Goal: Task Accomplishment & Management: Manage account settings

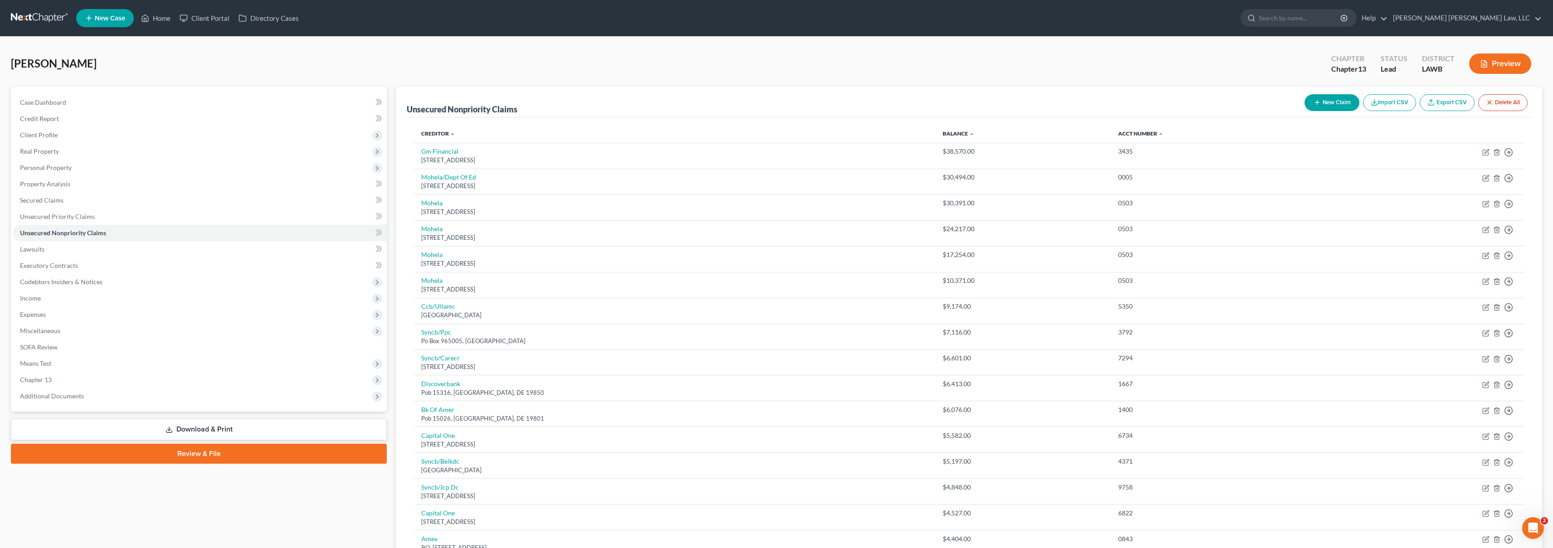
click at [63, 21] on link at bounding box center [40, 18] width 58 height 16
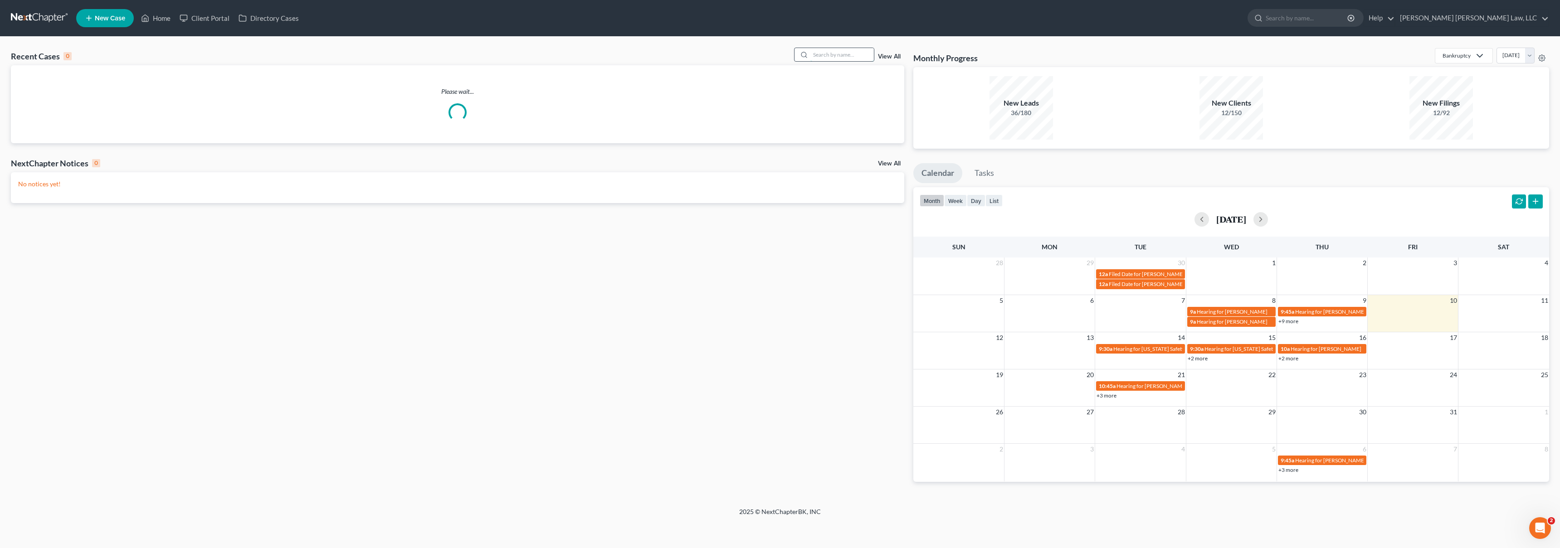
click at [840, 55] on input "search" at bounding box center [841, 54] width 63 height 13
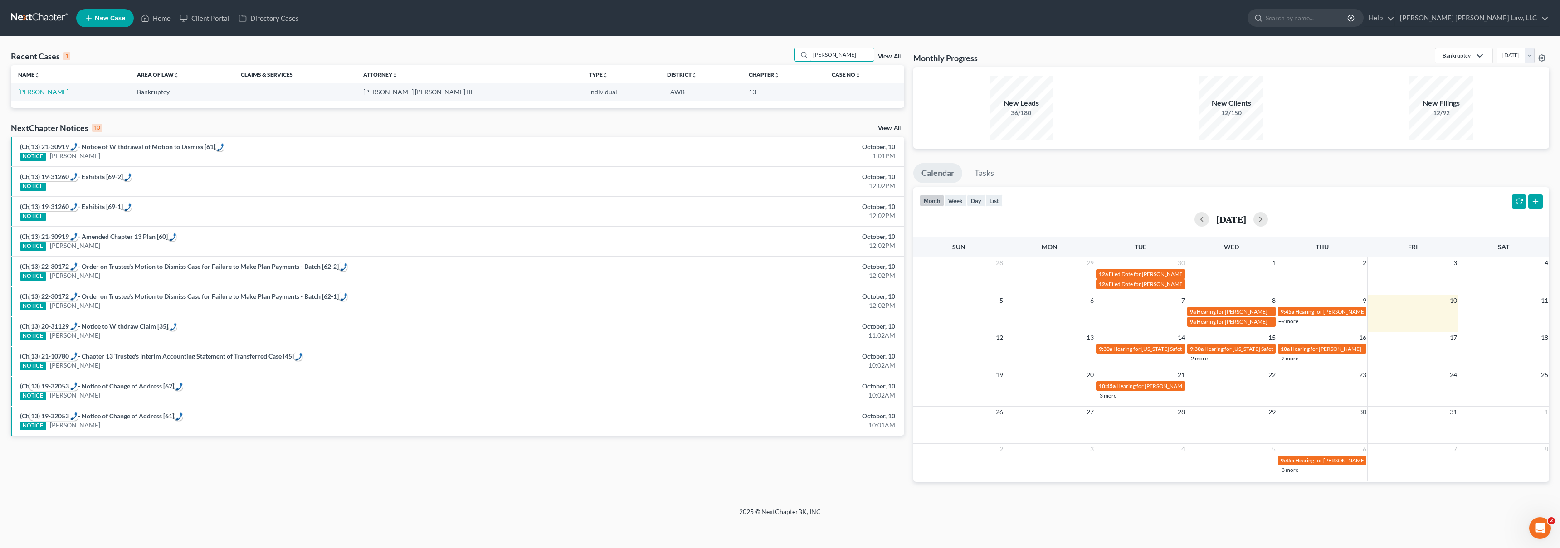
type input "[PERSON_NAME]"
click at [64, 92] on link "[PERSON_NAME]" at bounding box center [43, 92] width 50 height 8
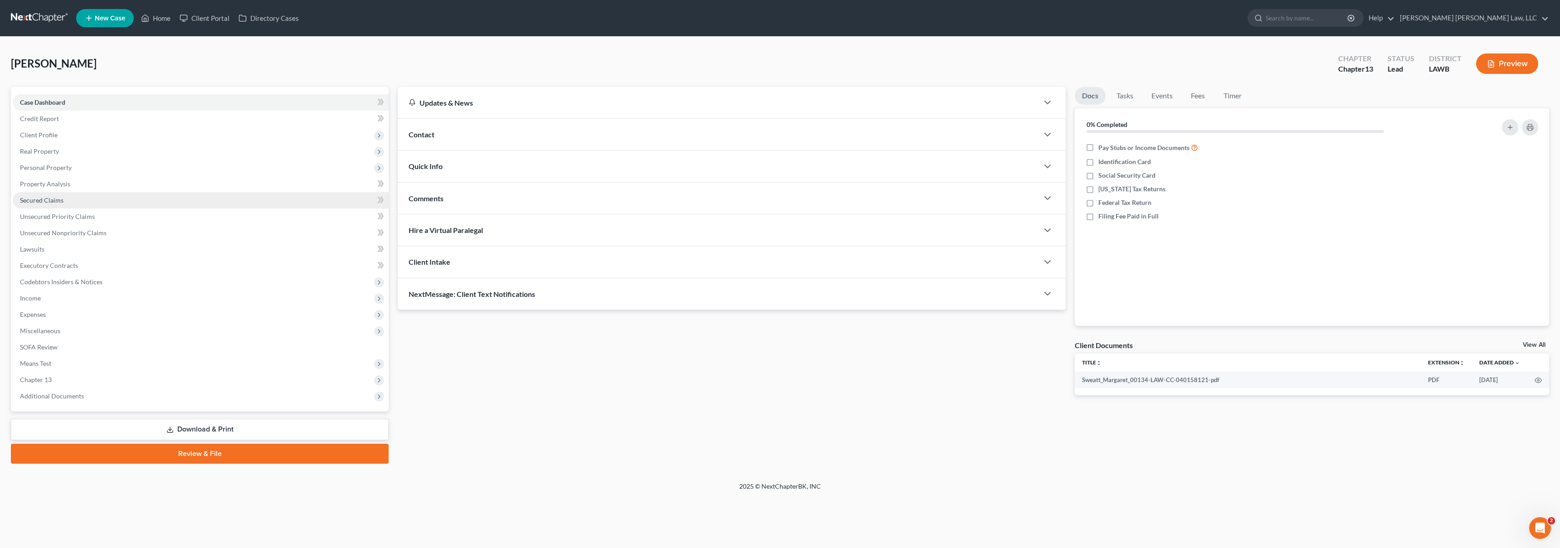
click at [157, 202] on link "Secured Claims" at bounding box center [201, 200] width 376 height 16
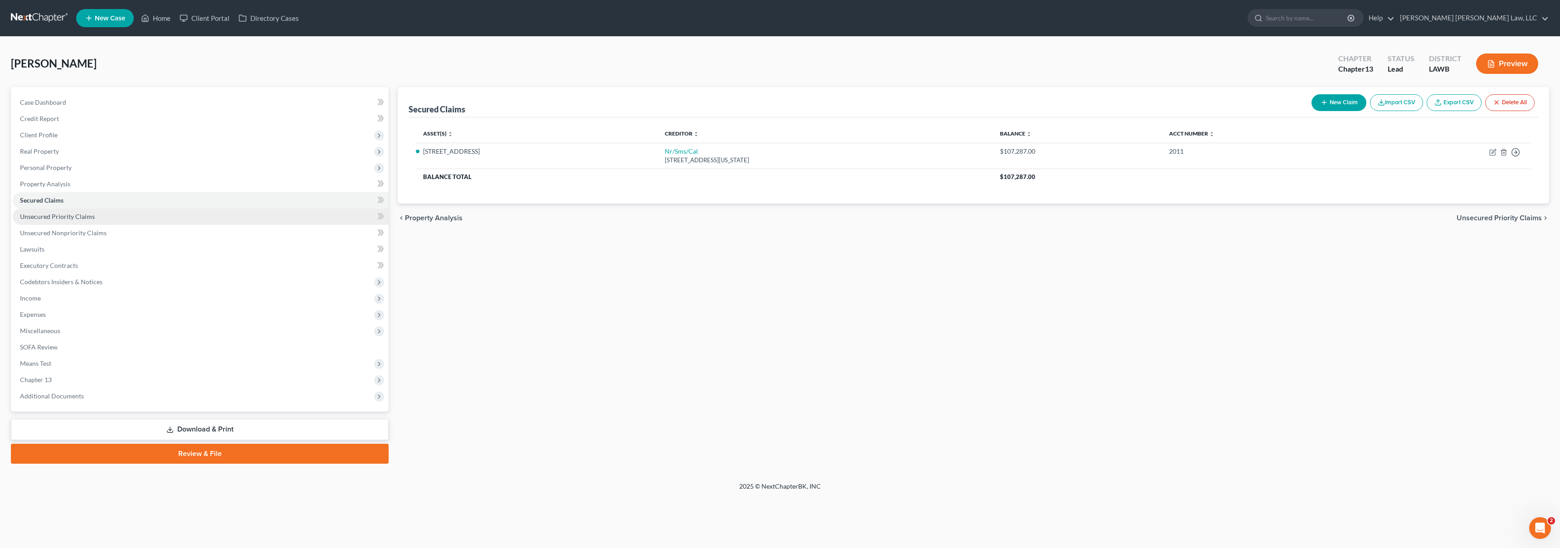
click at [131, 212] on link "Unsecured Priority Claims" at bounding box center [201, 217] width 376 height 16
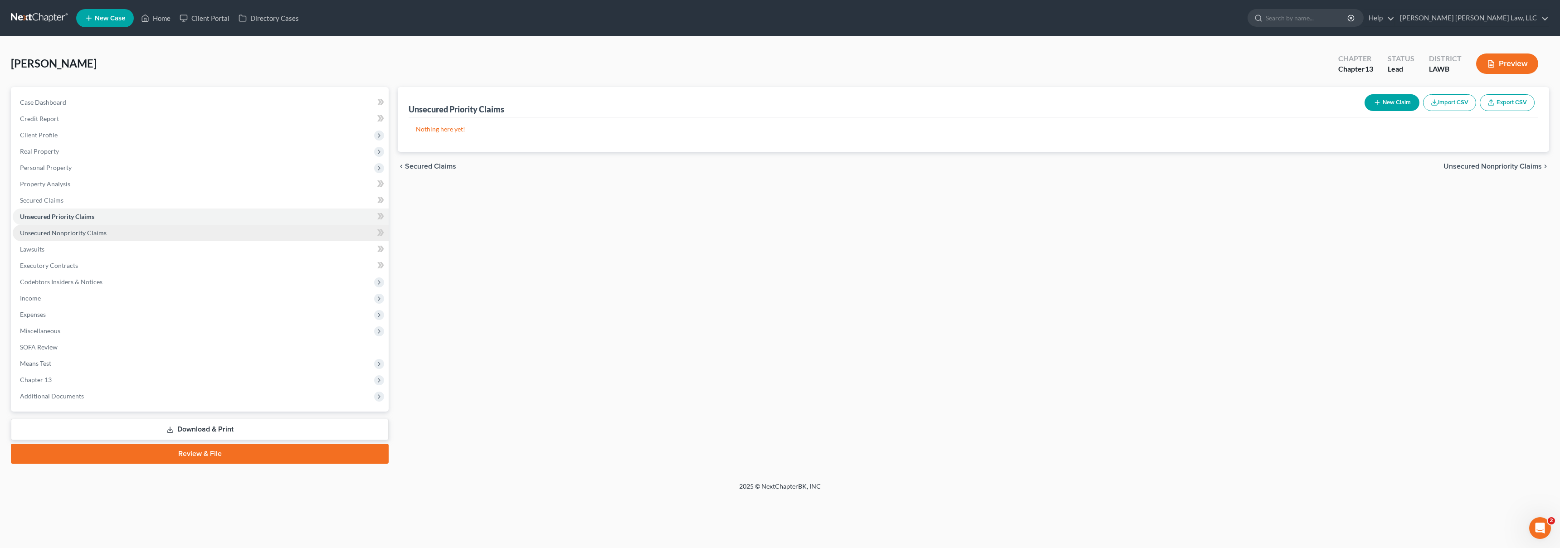
click at [118, 227] on link "Unsecured Nonpriority Claims" at bounding box center [201, 233] width 376 height 16
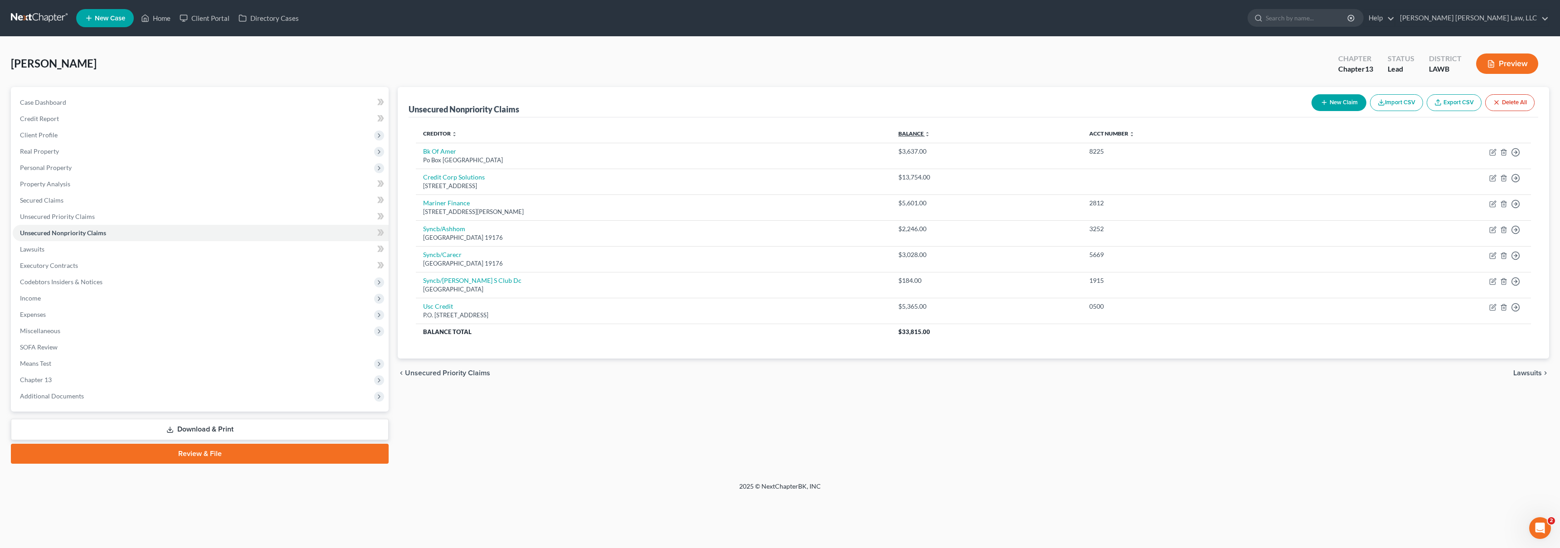
click at [930, 134] on link "Balance expand_more expand_less unfold_more" at bounding box center [914, 133] width 32 height 7
click at [21, 19] on link at bounding box center [40, 18] width 58 height 16
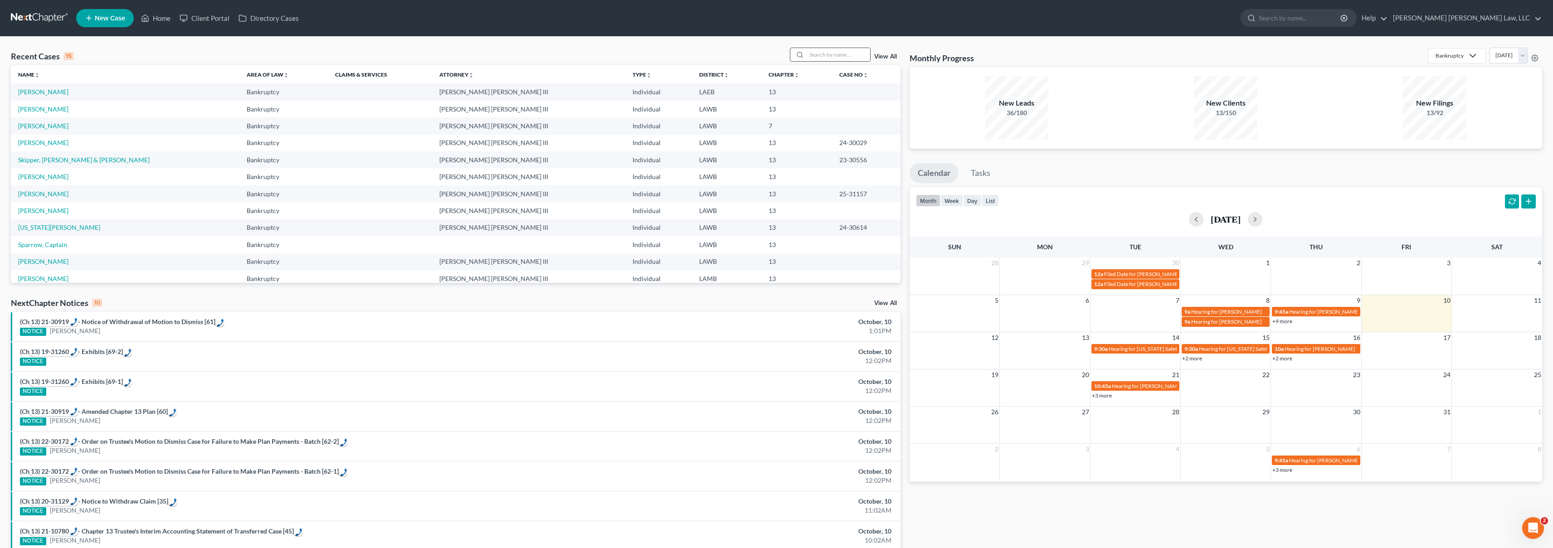
click at [837, 48] on div at bounding box center [830, 55] width 81 height 14
click at [830, 55] on input "search" at bounding box center [838, 54] width 63 height 13
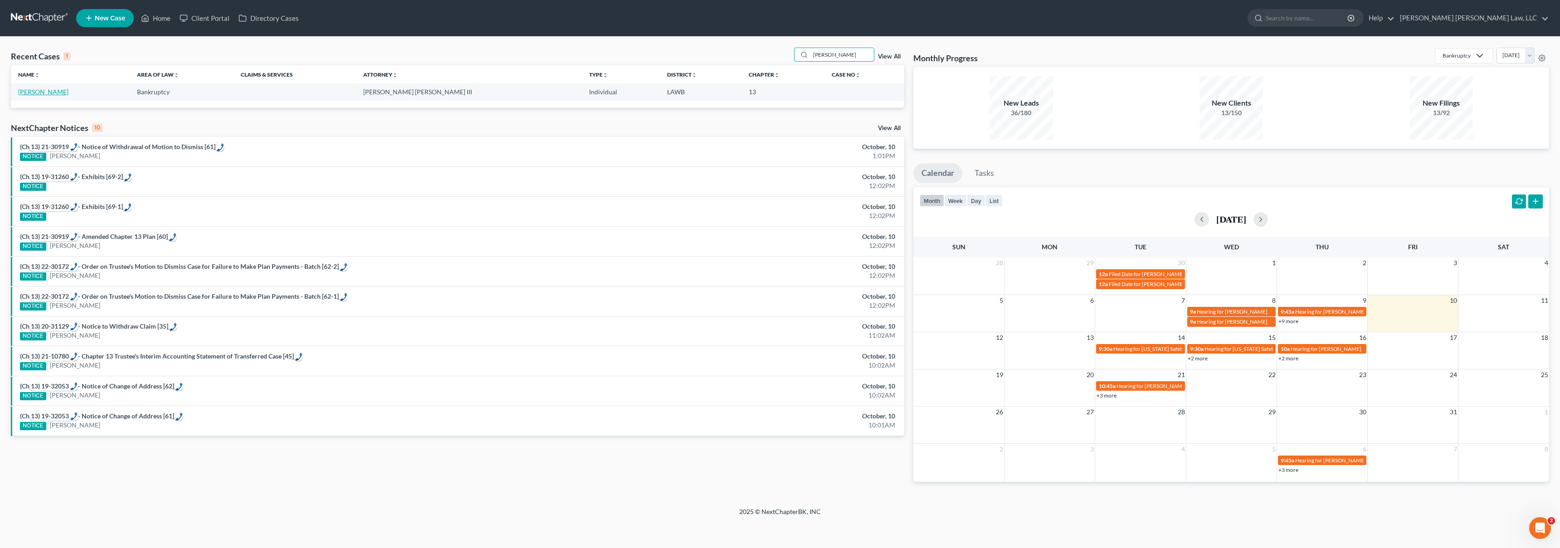
type input "Arbuckle"
click at [37, 92] on link "Arbuckle, Eddie" at bounding box center [43, 92] width 50 height 8
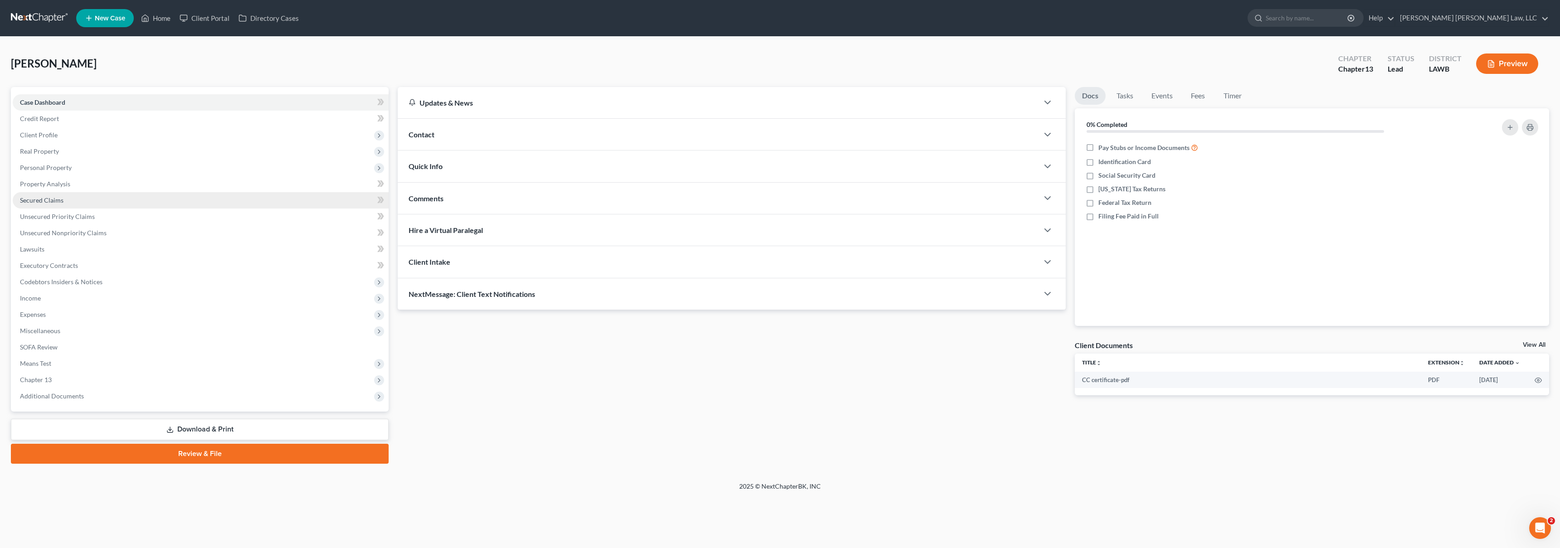
click at [51, 198] on span "Secured Claims" at bounding box center [42, 200] width 44 height 8
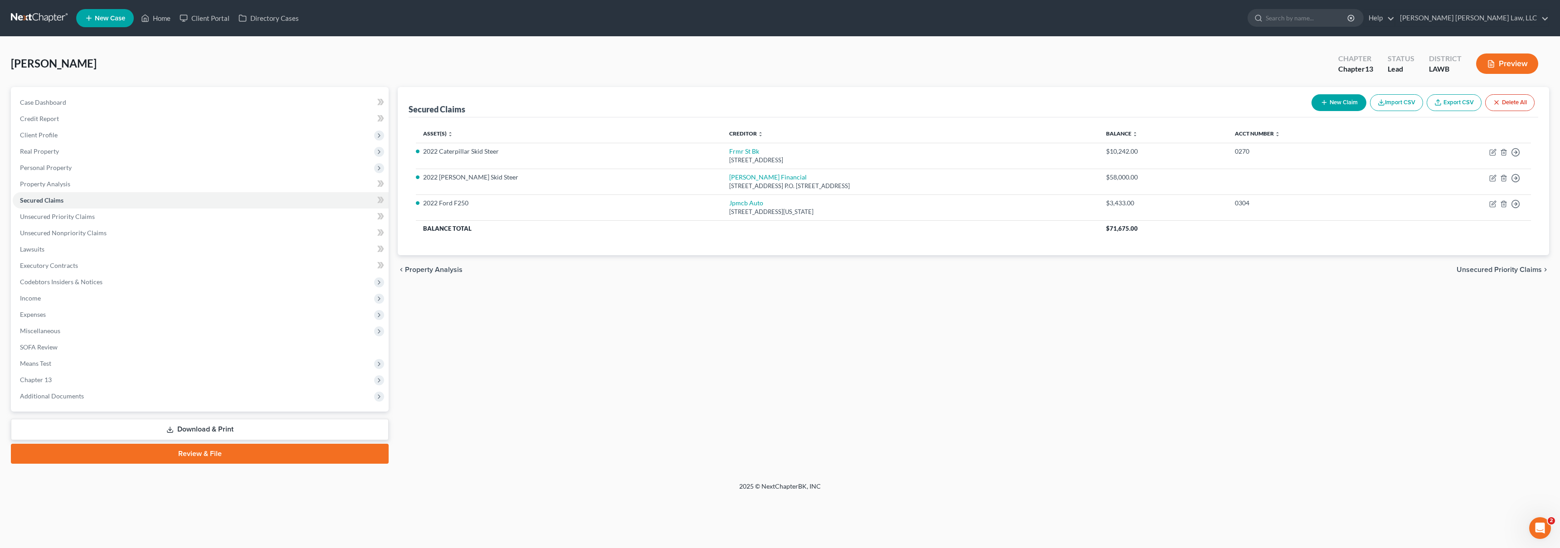
click at [1107, 133] on th "Balance expand_more expand_less unfold_more" at bounding box center [1163, 134] width 129 height 18
click at [1109, 134] on th "Balance expand_more expand_less unfold_more" at bounding box center [1163, 134] width 129 height 18
click at [1113, 132] on link "Balance expand_more expand_less unfold_more" at bounding box center [1122, 133] width 32 height 7
click at [1114, 132] on link "Balance expand_more expand_less unfold_more" at bounding box center [1122, 133] width 32 height 7
click at [111, 216] on link "Unsecured Priority Claims" at bounding box center [201, 217] width 376 height 16
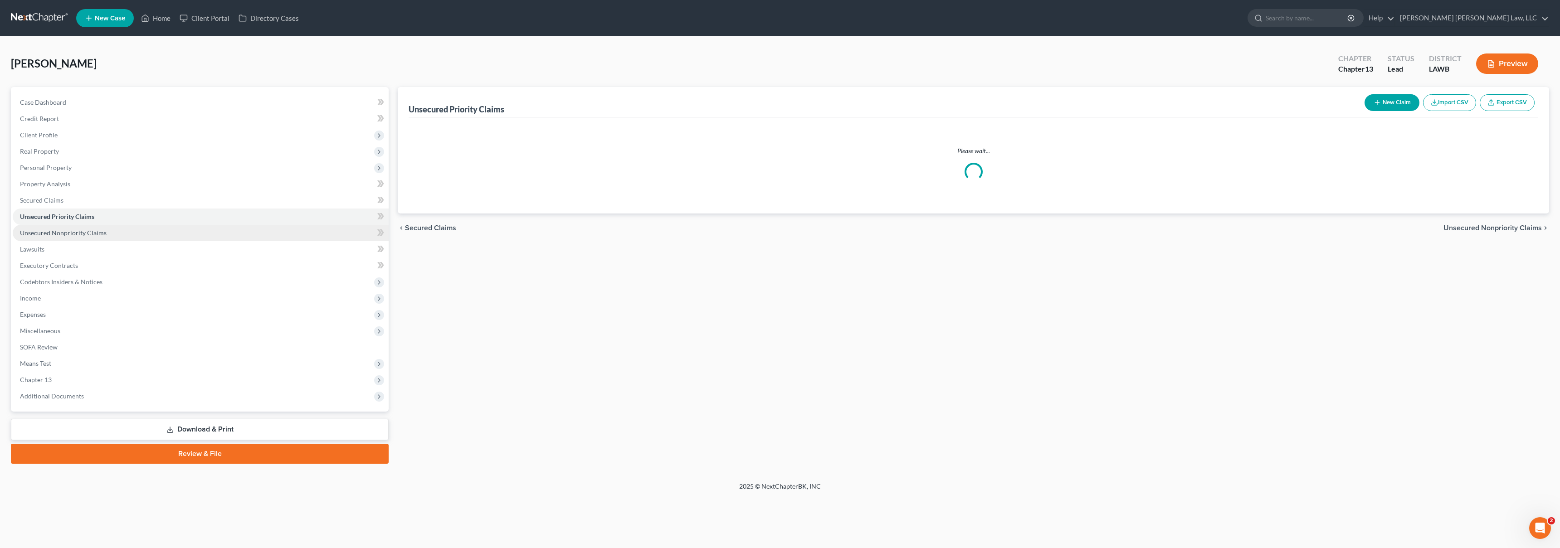
click at [119, 228] on link "Unsecured Nonpriority Claims" at bounding box center [201, 233] width 376 height 16
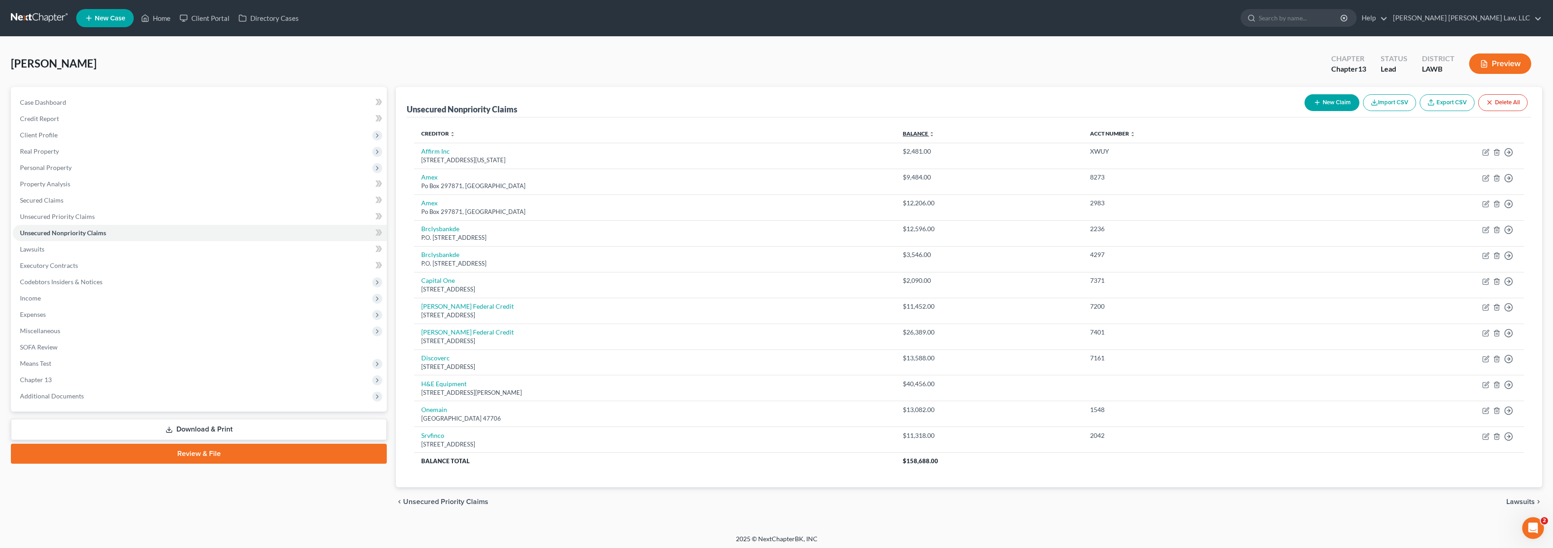
click at [935, 132] on link "Balance expand_more expand_less unfold_more" at bounding box center [919, 133] width 32 height 7
